Goal: Book appointment/travel/reservation

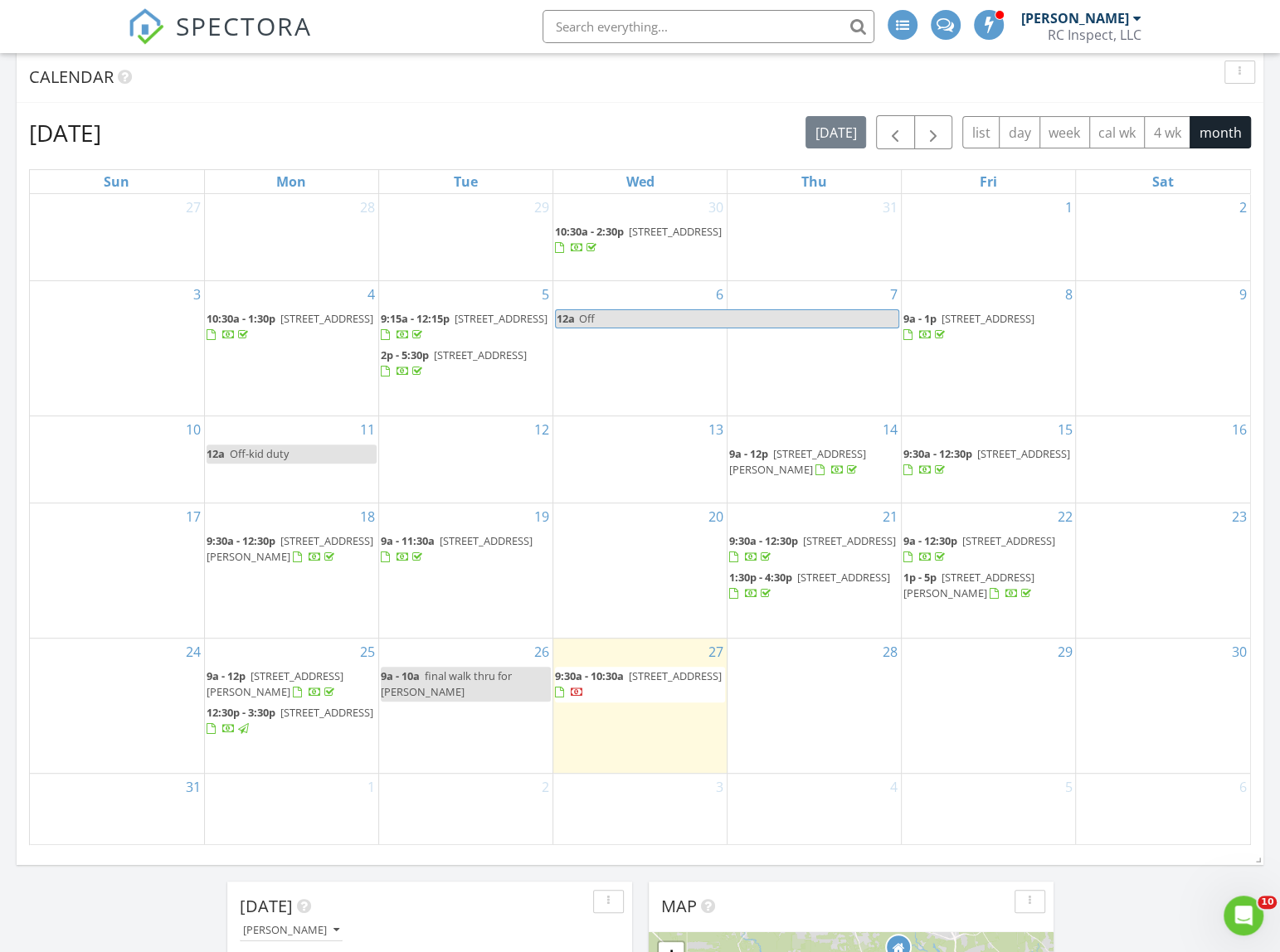
scroll to position [226, 0]
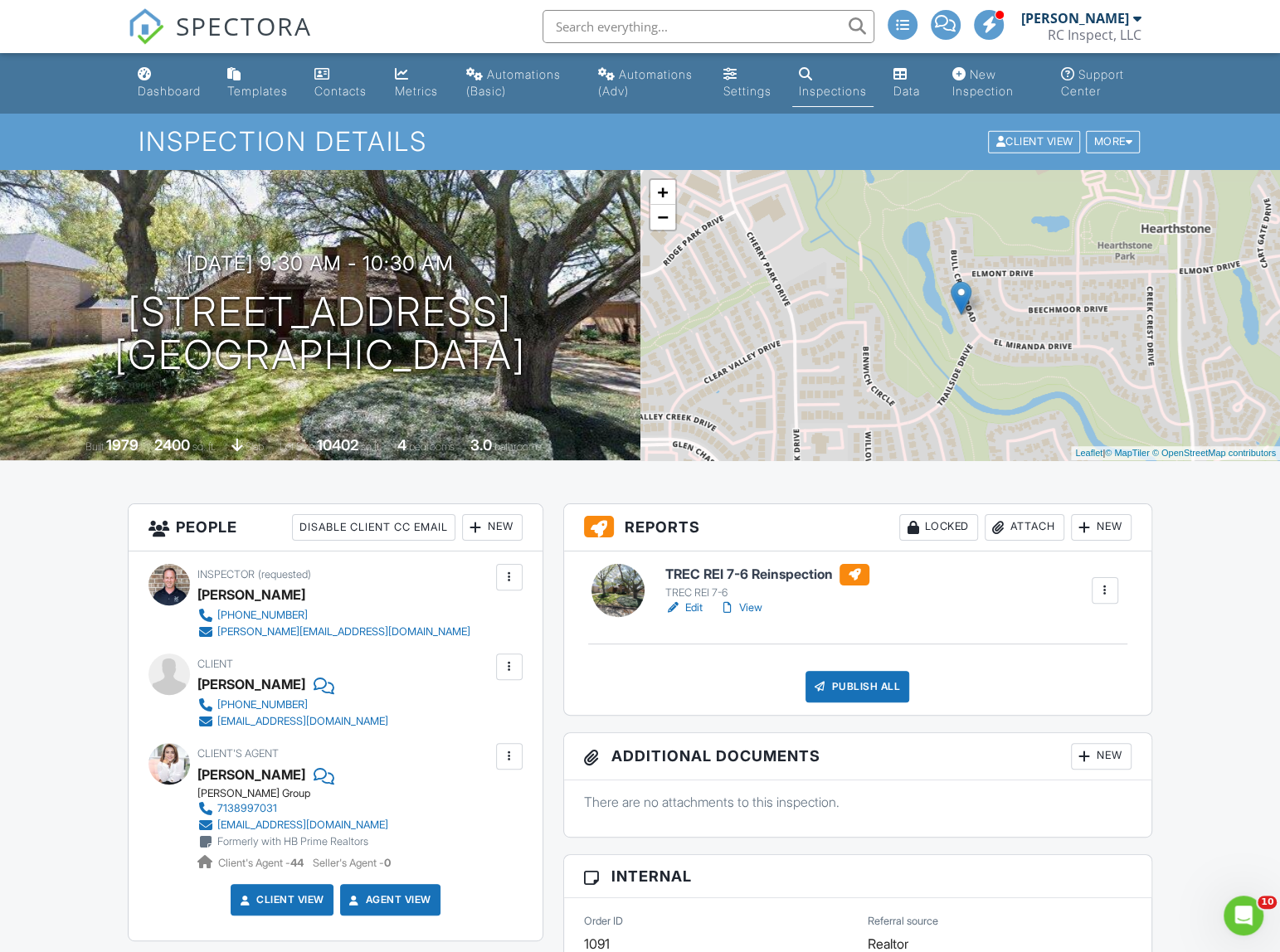
click at [684, 616] on link "Edit" at bounding box center [683, 608] width 37 height 16
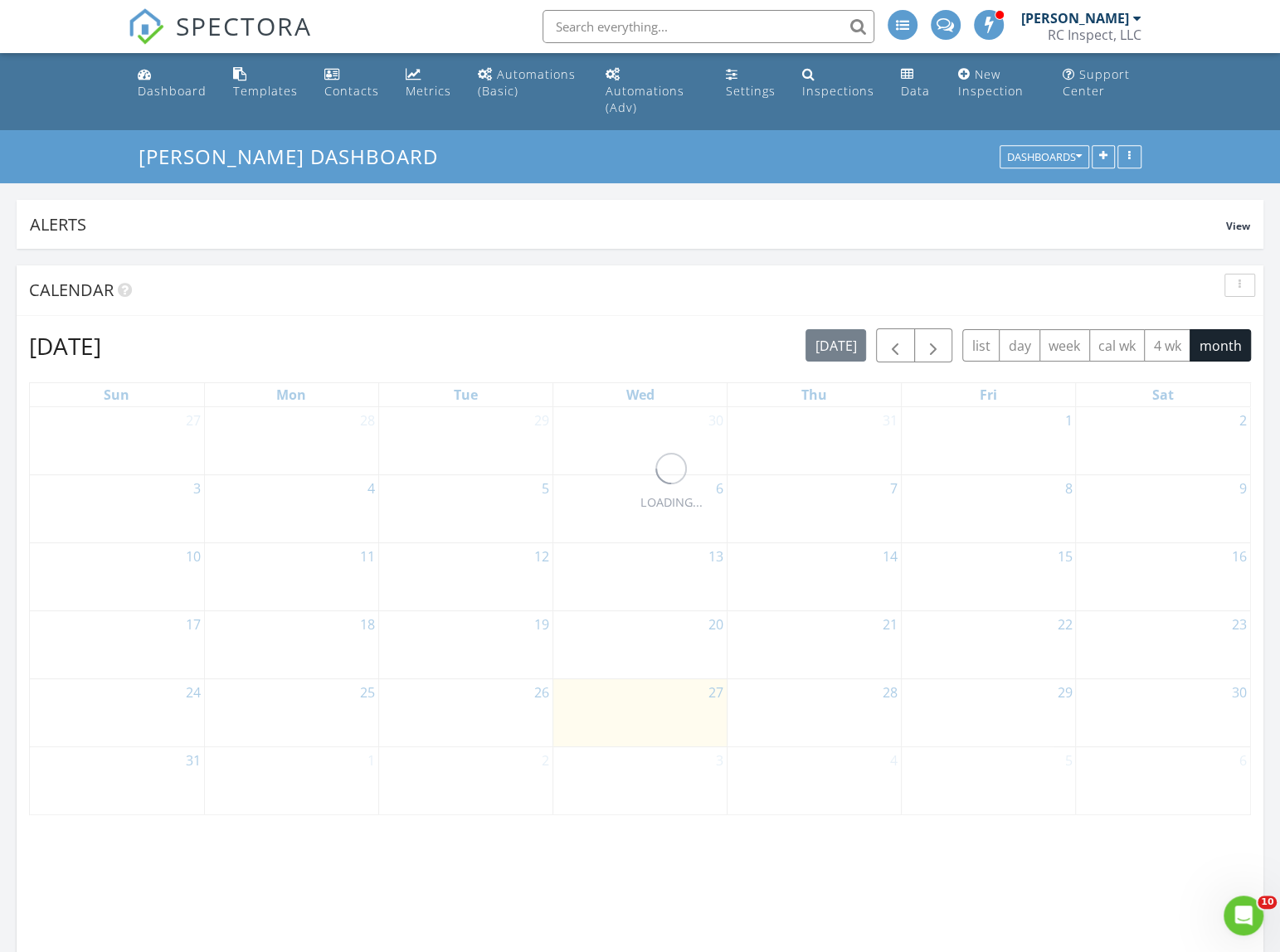
scroll to position [356, 405]
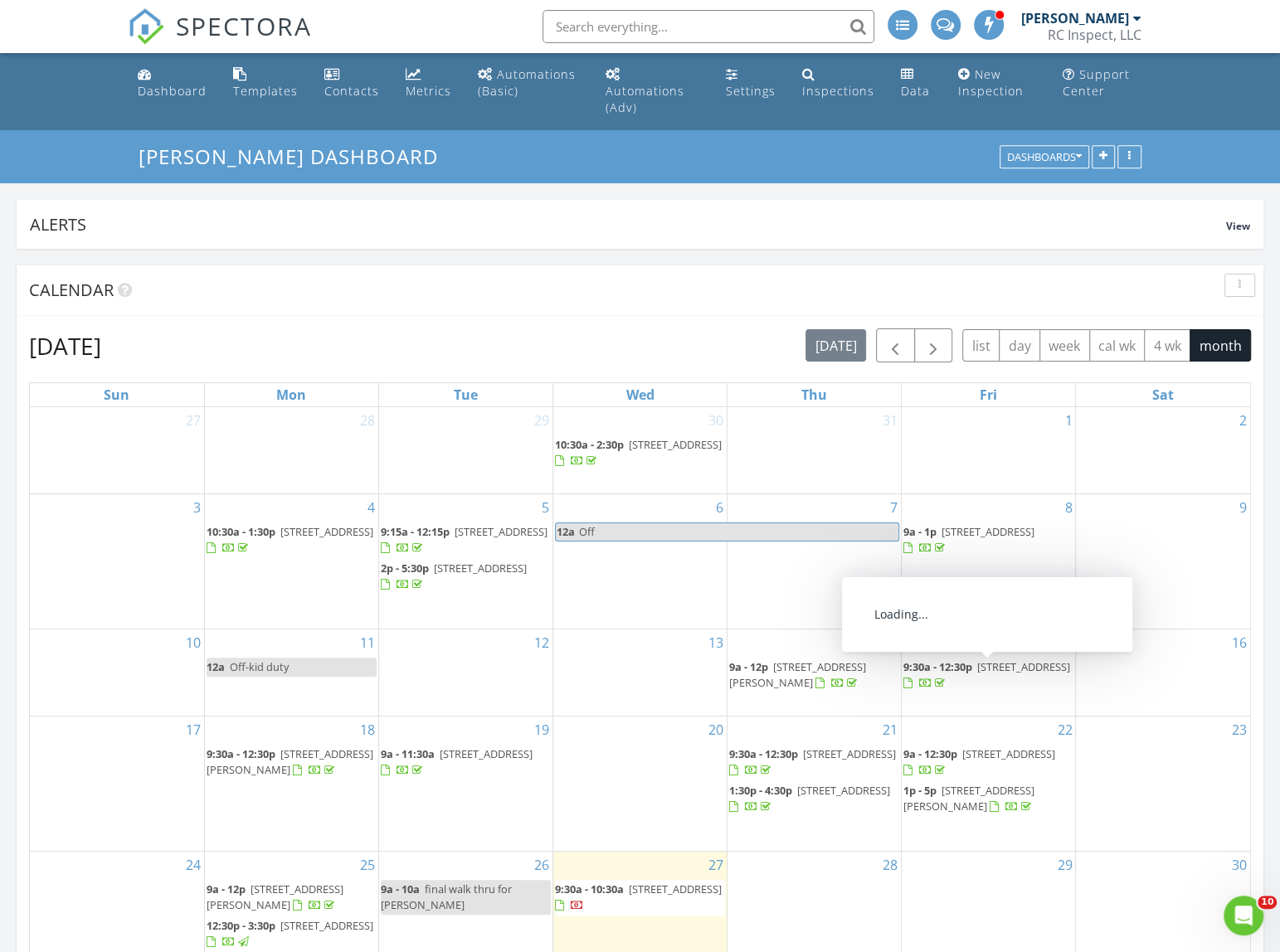
click at [970, 663] on span "9:30a - 12:30p" at bounding box center [938, 667] width 69 height 15
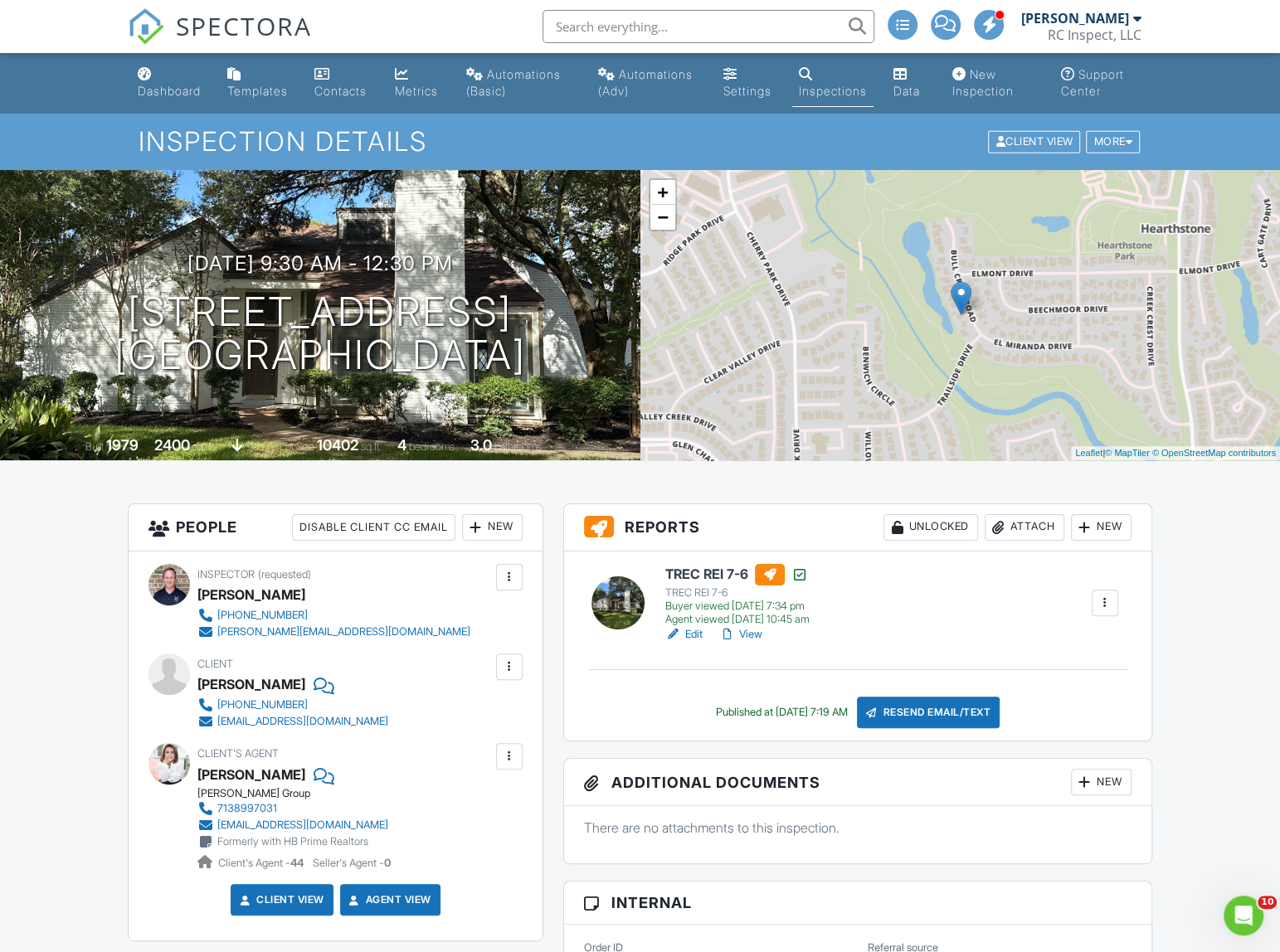
click at [702, 642] on link "Edit" at bounding box center [683, 634] width 37 height 16
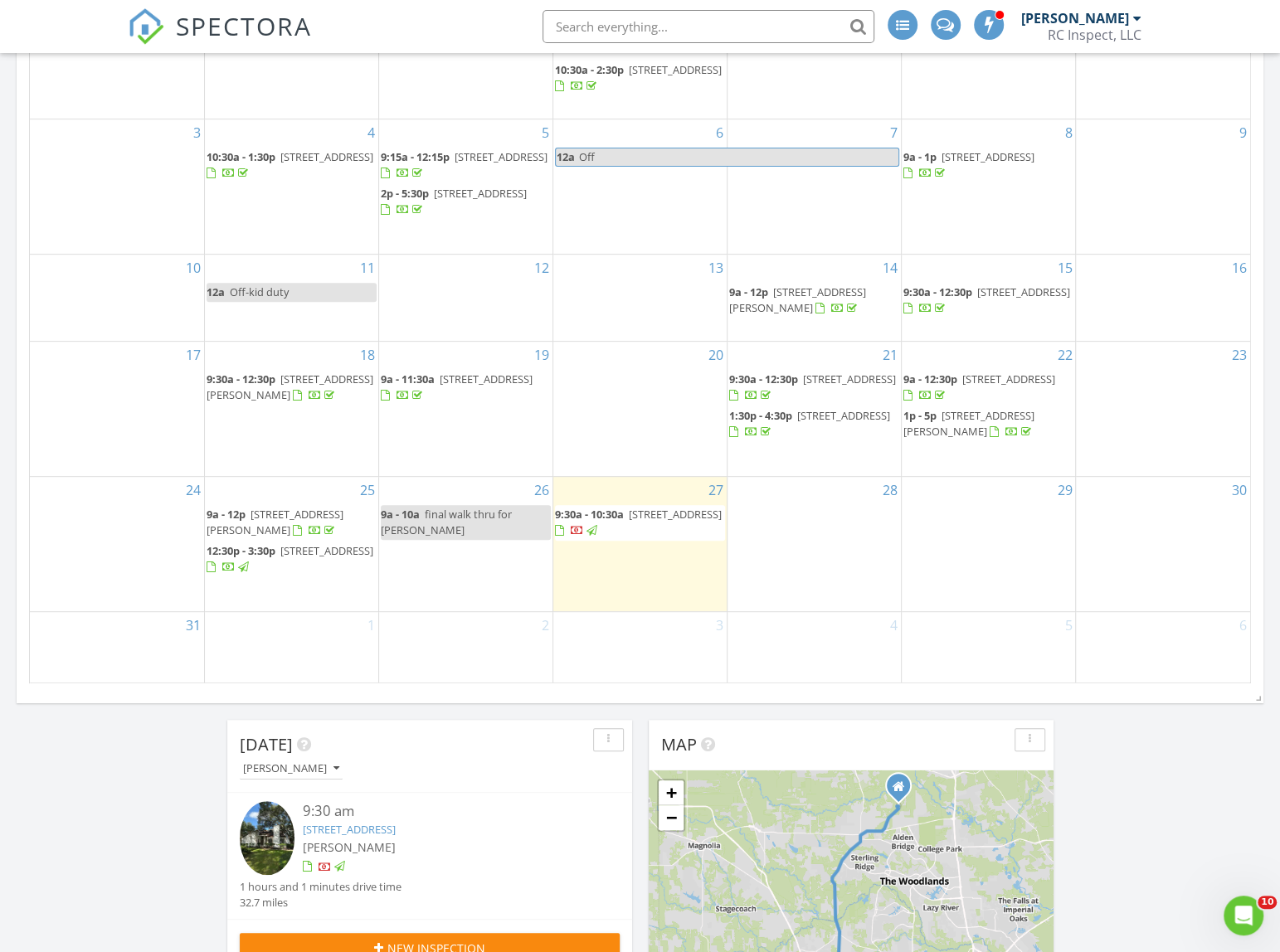
scroll to position [376, 0]
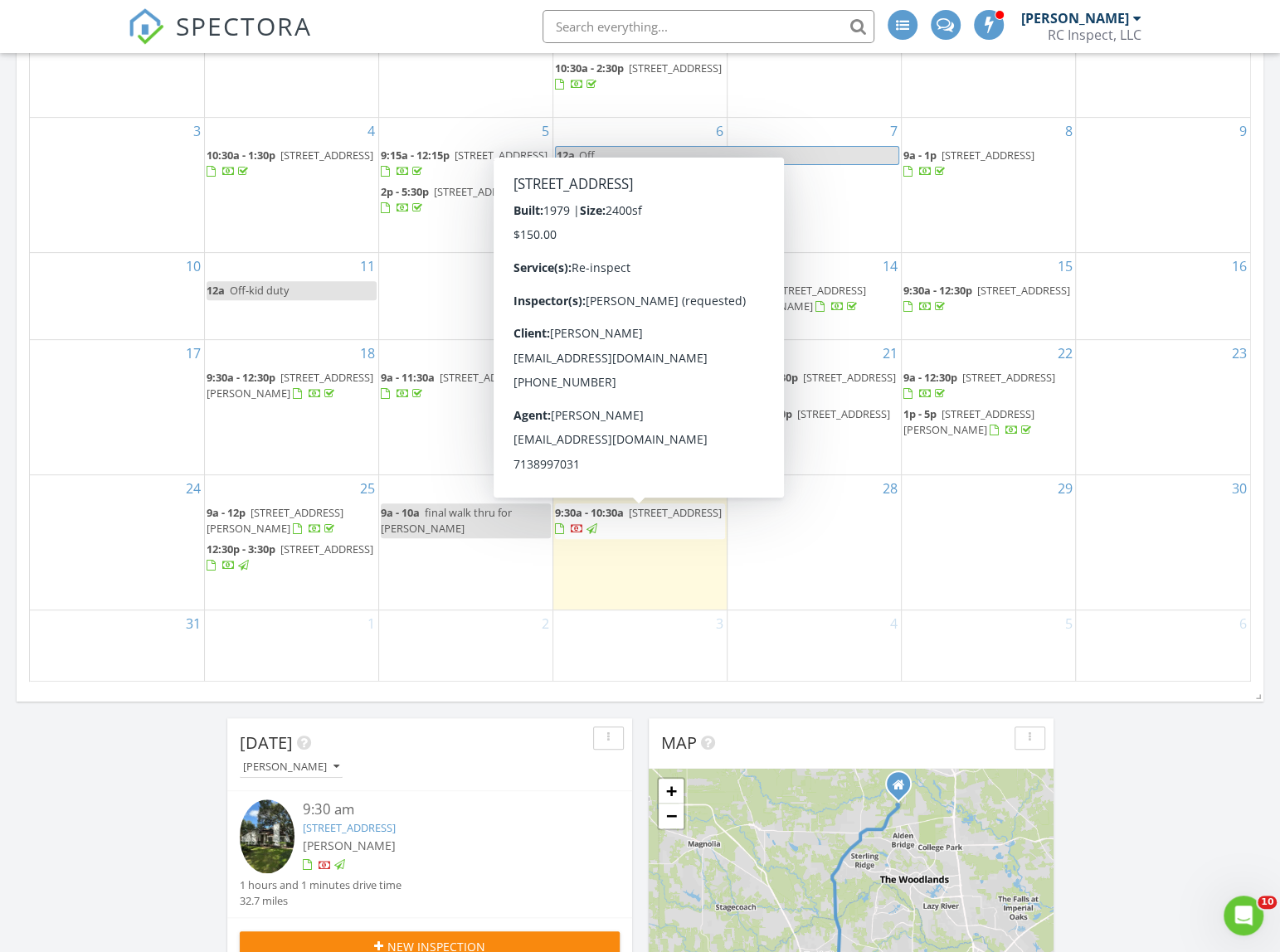
click at [620, 512] on span "9:30a - 10:30a" at bounding box center [589, 513] width 69 height 15
